Goal: Information Seeking & Learning: Learn about a topic

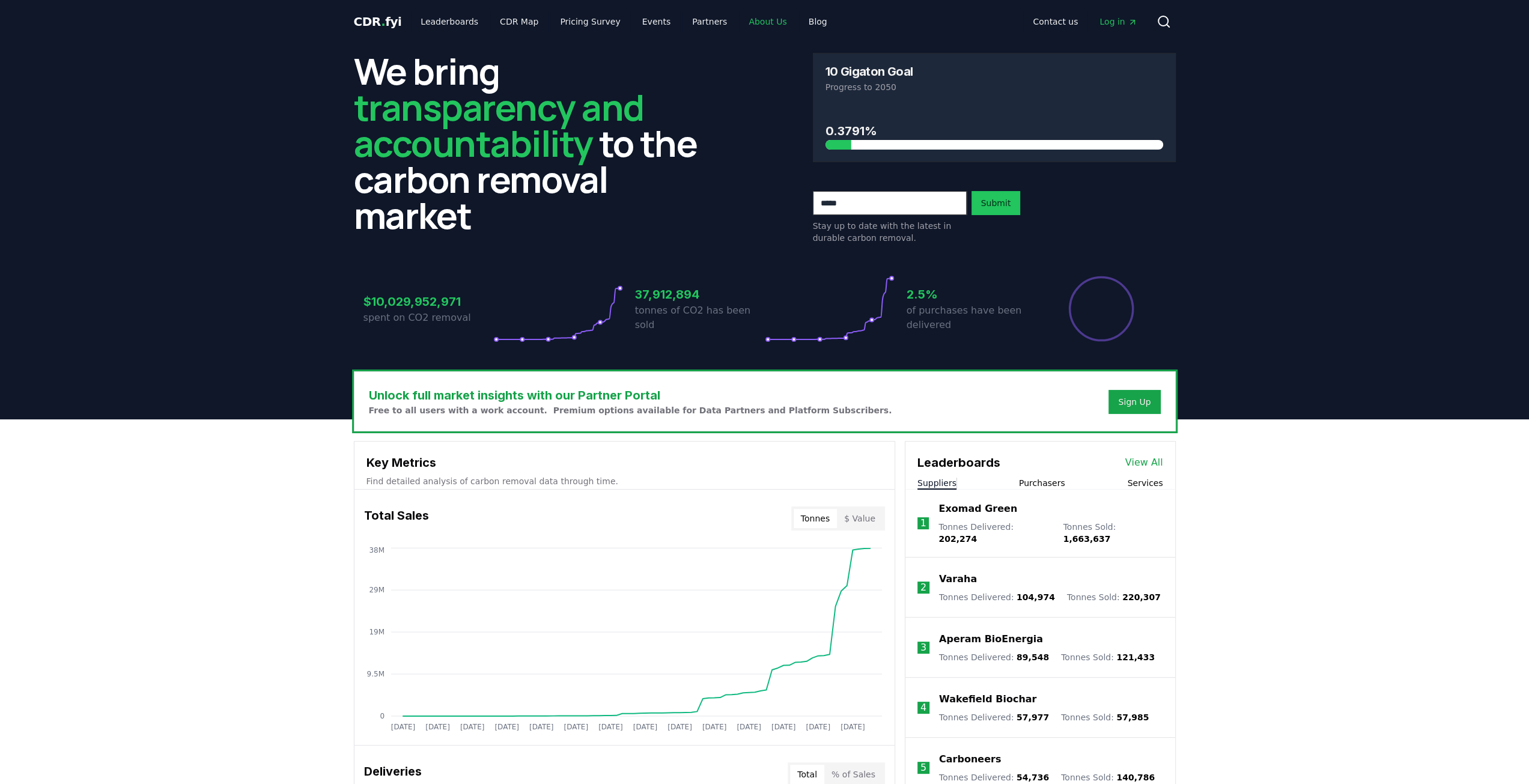
click at [759, 26] on link "About Us" at bounding box center [768, 22] width 57 height 22
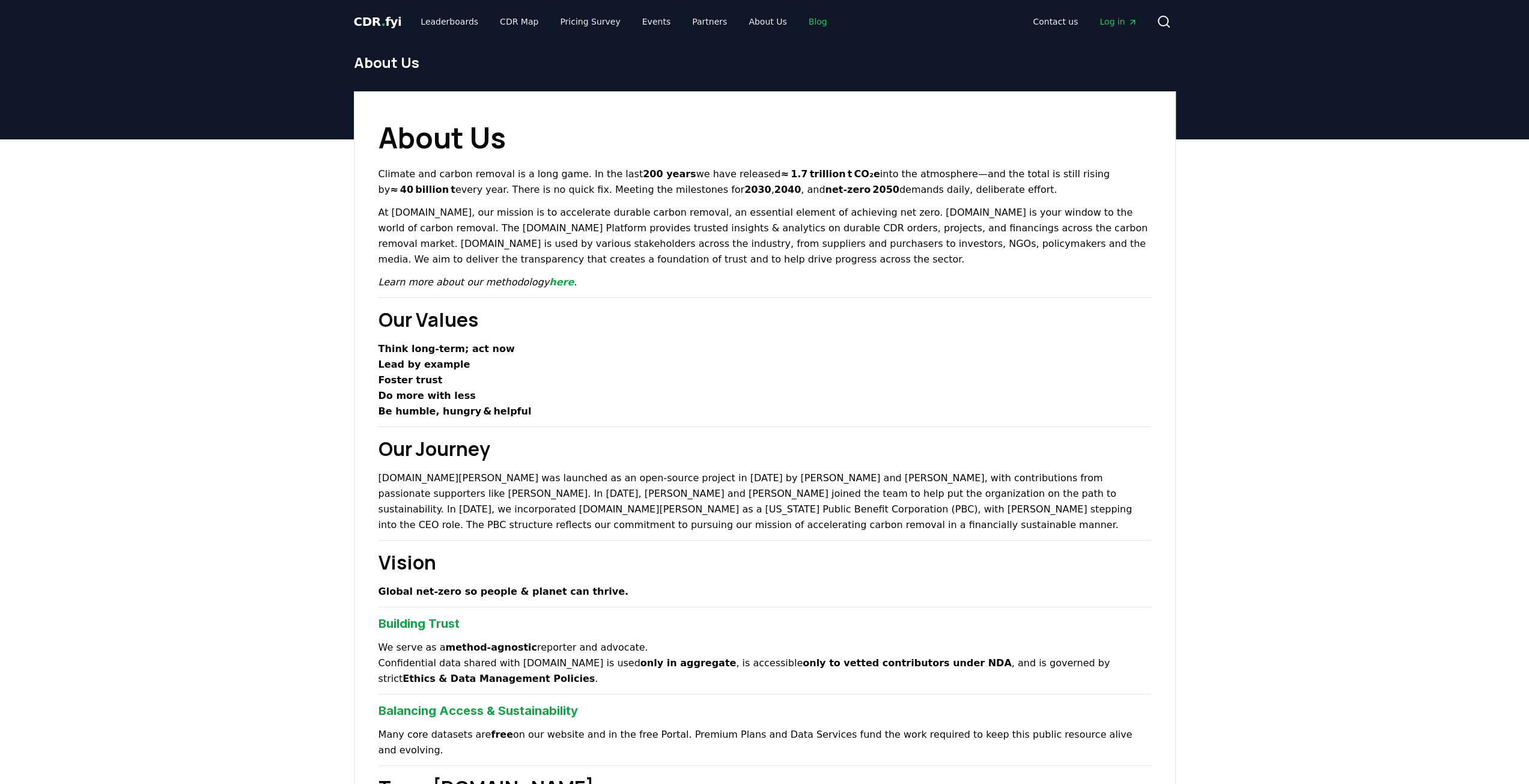
click at [799, 26] on link "Blog" at bounding box center [818, 22] width 38 height 22
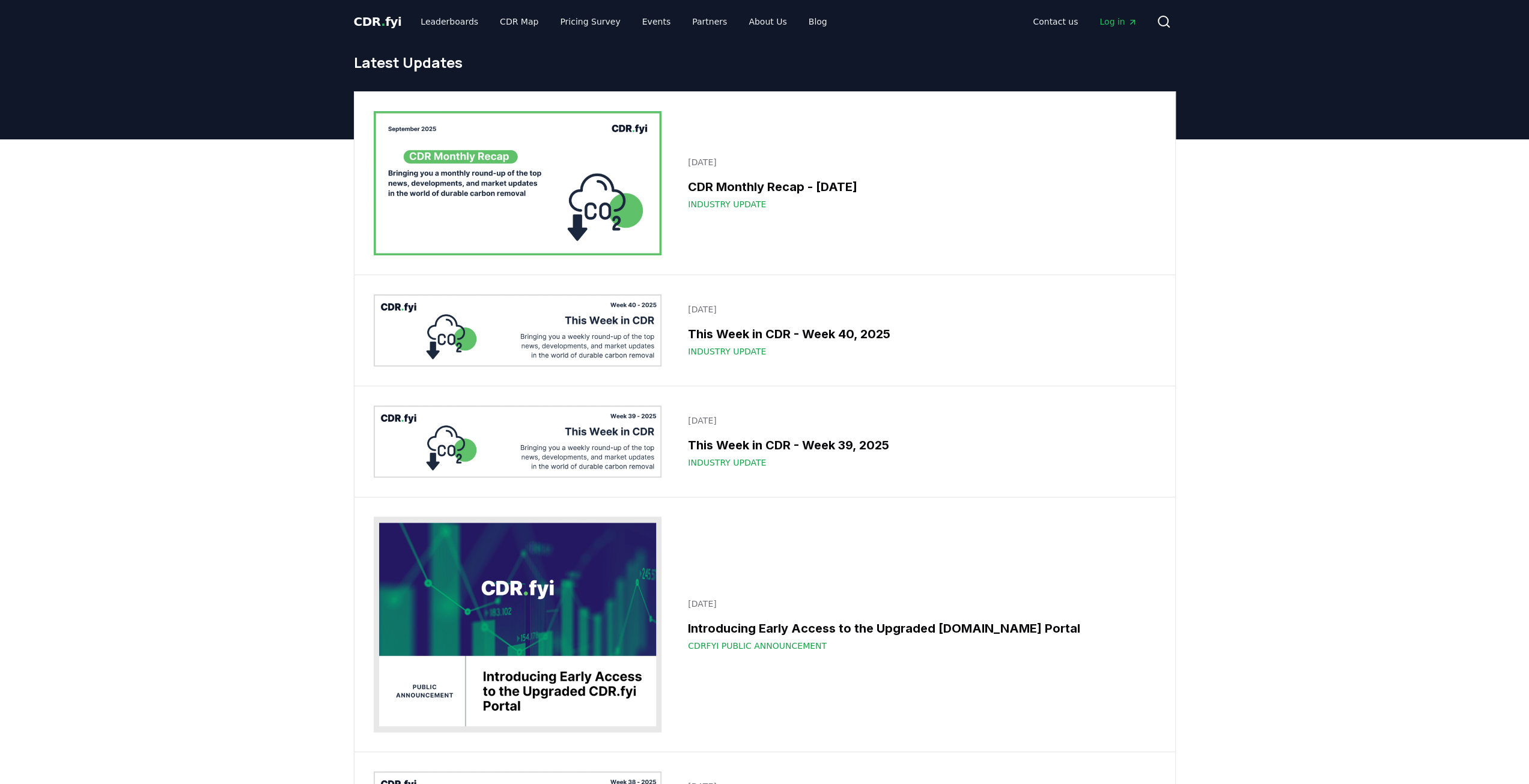
click at [688, 303] on p "[DATE]" at bounding box center [918, 309] width 460 height 12
